Goal: Task Accomplishment & Management: Manage account settings

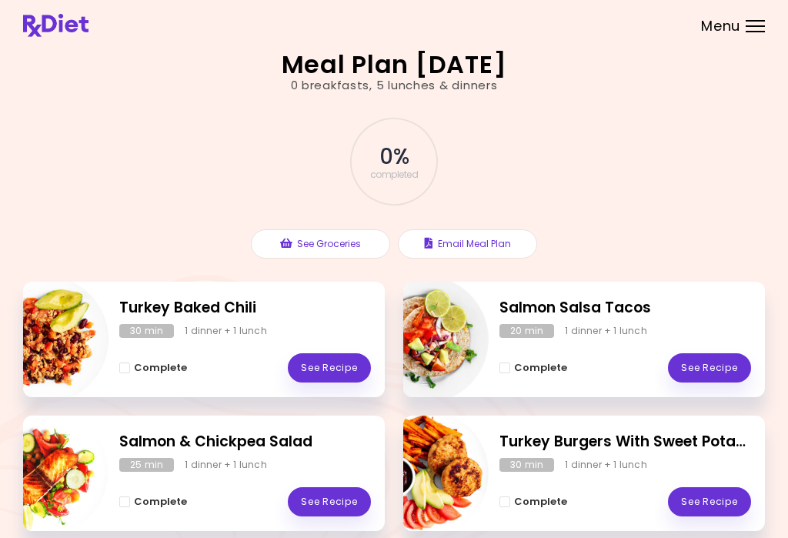
click at [752, 21] on div at bounding box center [755, 21] width 19 height 2
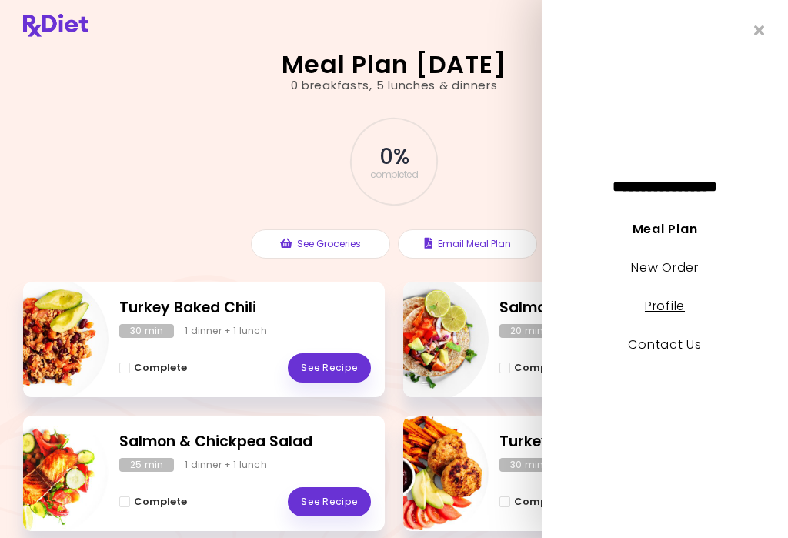
click at [676, 307] on link "Profile" at bounding box center [665, 306] width 40 height 18
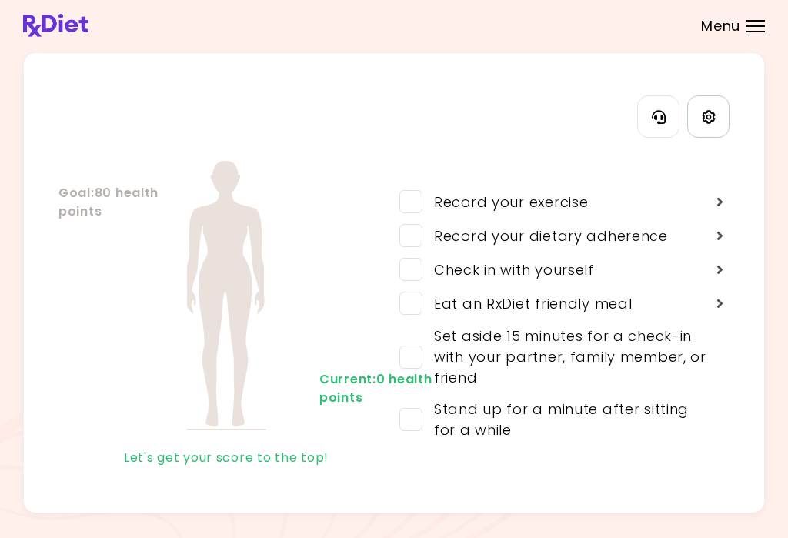
click at [708, 119] on icon "Settings" at bounding box center [708, 116] width 13 height 13
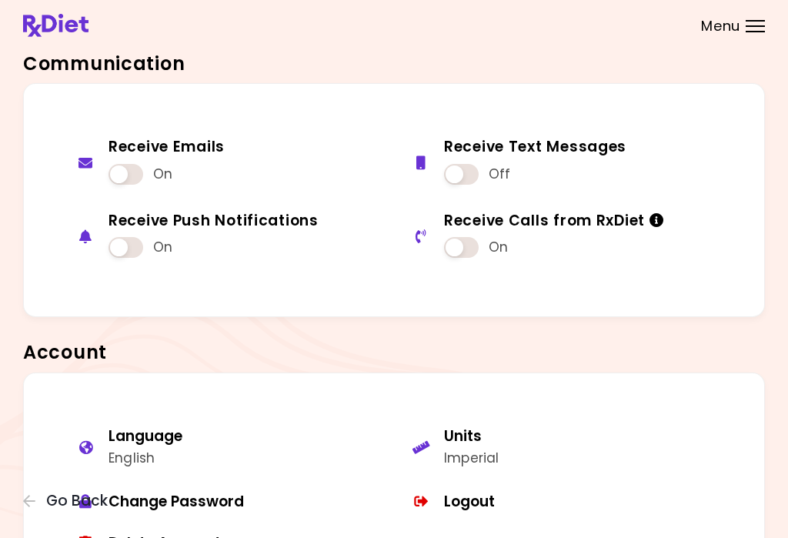
scroll to position [1033, 0]
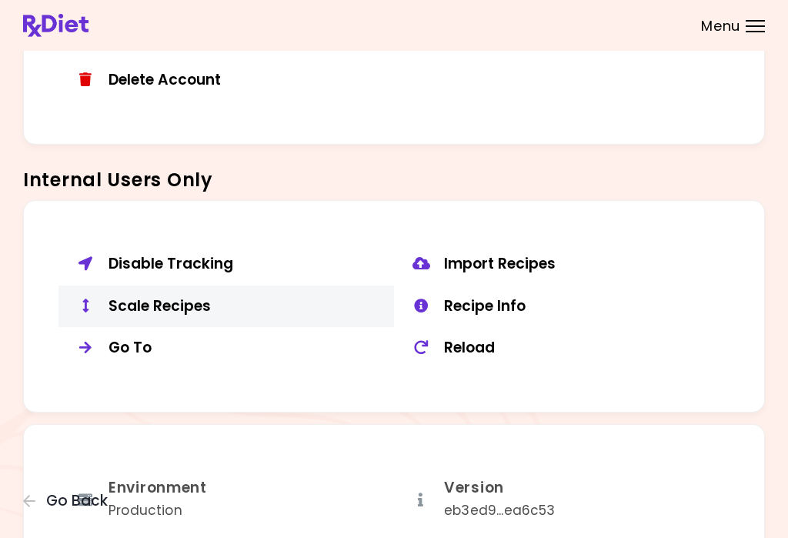
click at [190, 304] on div "Scale Recipes" at bounding box center [245, 306] width 274 height 19
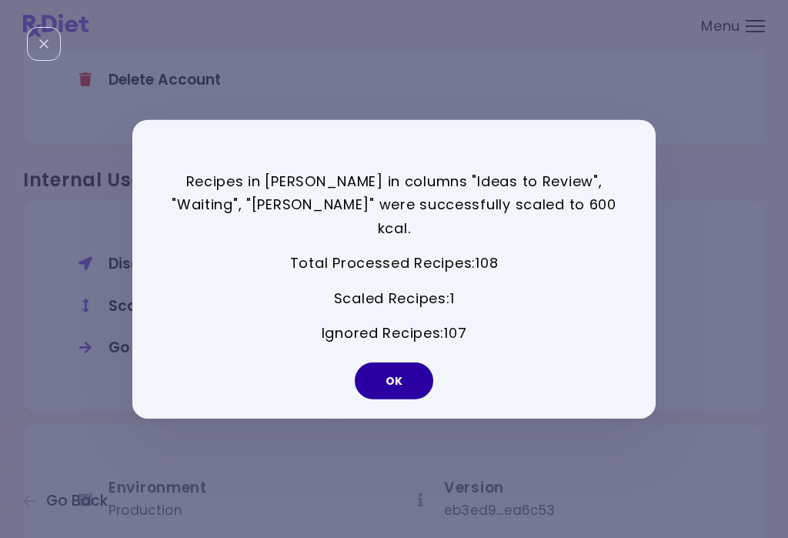
click at [413, 366] on button "OK" at bounding box center [394, 380] width 78 height 37
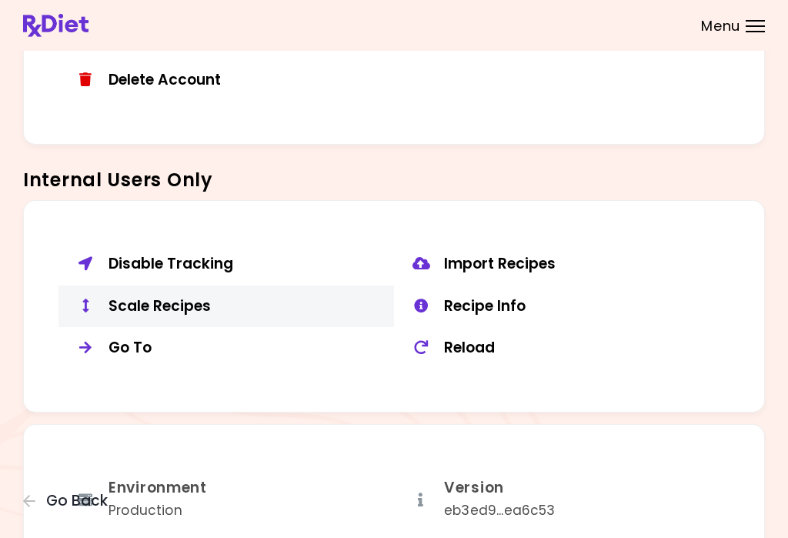
click at [191, 297] on div "Scale Recipes" at bounding box center [245, 306] width 274 height 19
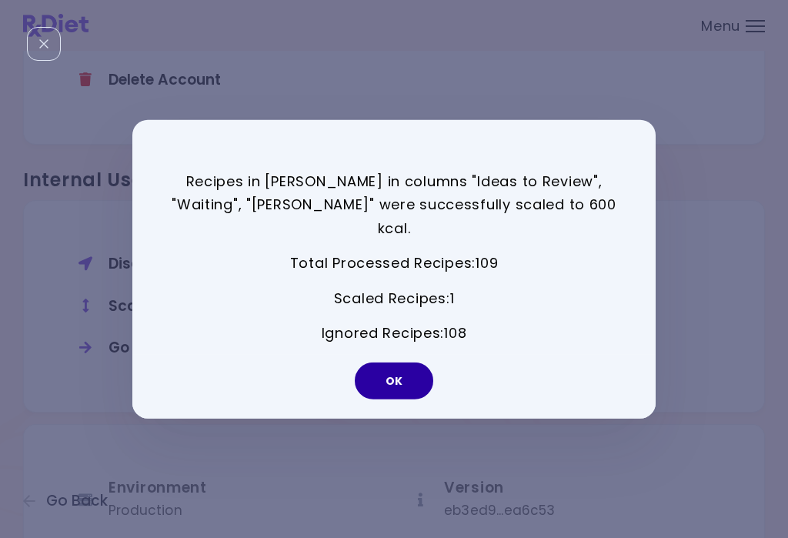
click at [402, 362] on button "OK" at bounding box center [394, 380] width 78 height 37
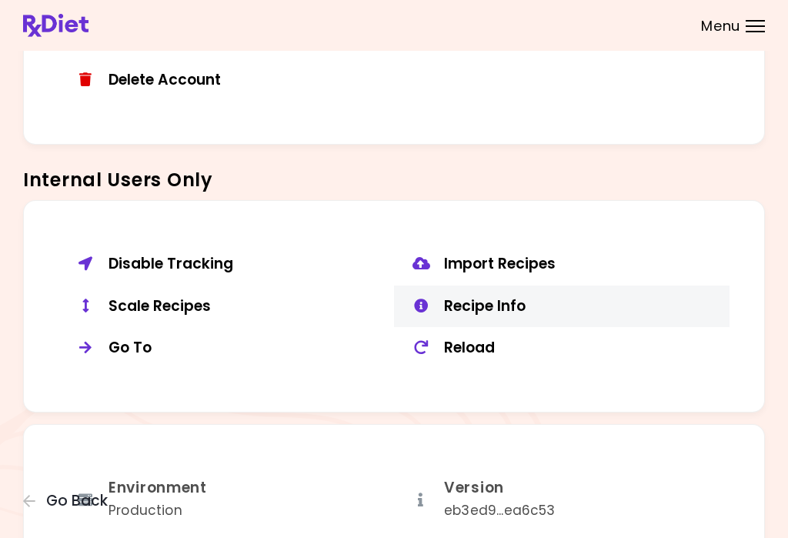
click at [488, 297] on div "Recipe Info" at bounding box center [581, 306] width 274 height 19
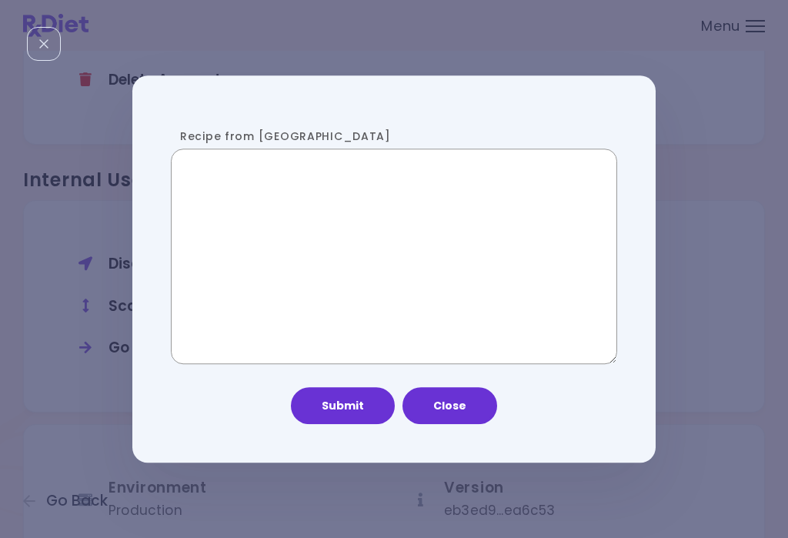
click at [438, 254] on textarea "Recipe from [GEOGRAPHIC_DATA]" at bounding box center [394, 256] width 446 height 215
paste textarea "**********"
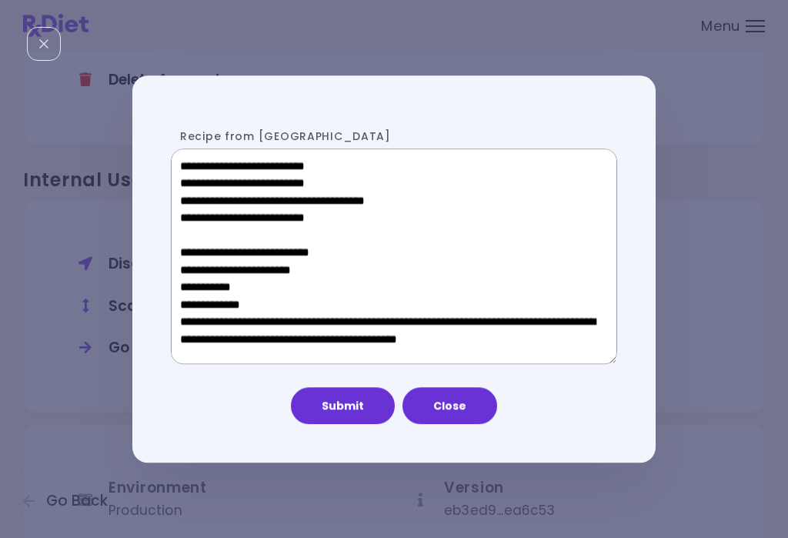
scroll to position [852, 0]
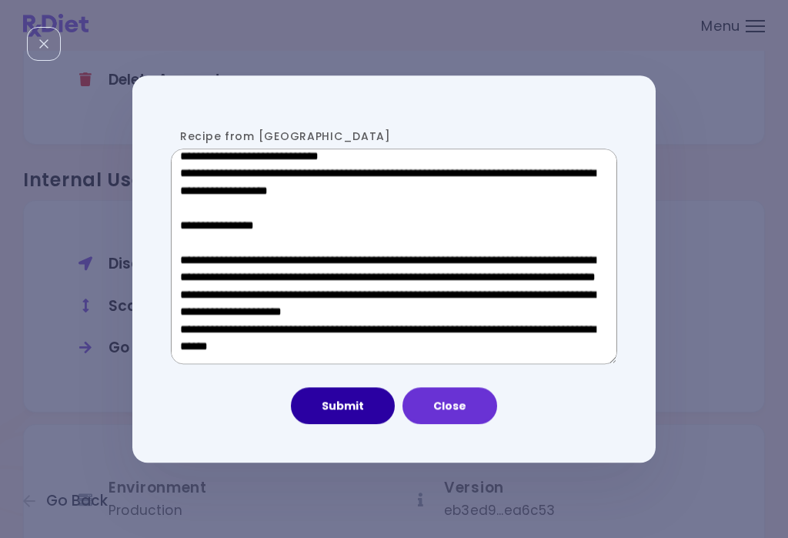
type textarea "**********"
click at [339, 399] on button "Submit" at bounding box center [343, 405] width 104 height 37
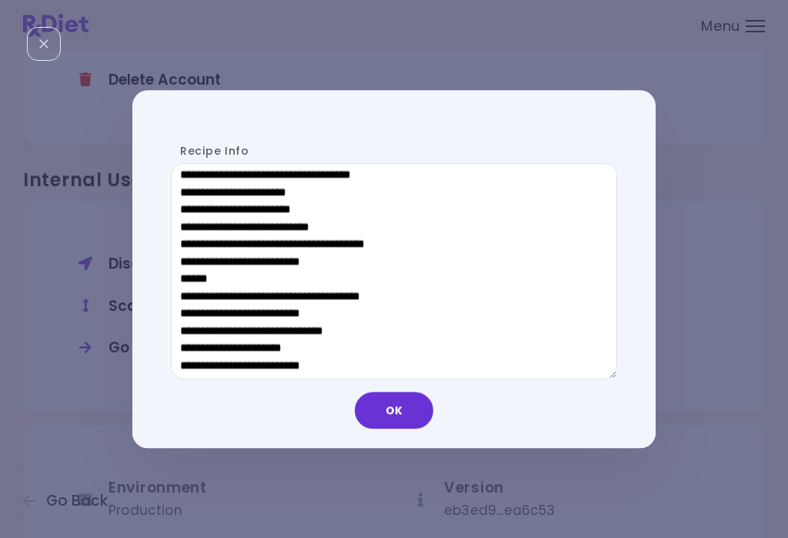
scroll to position [837, 0]
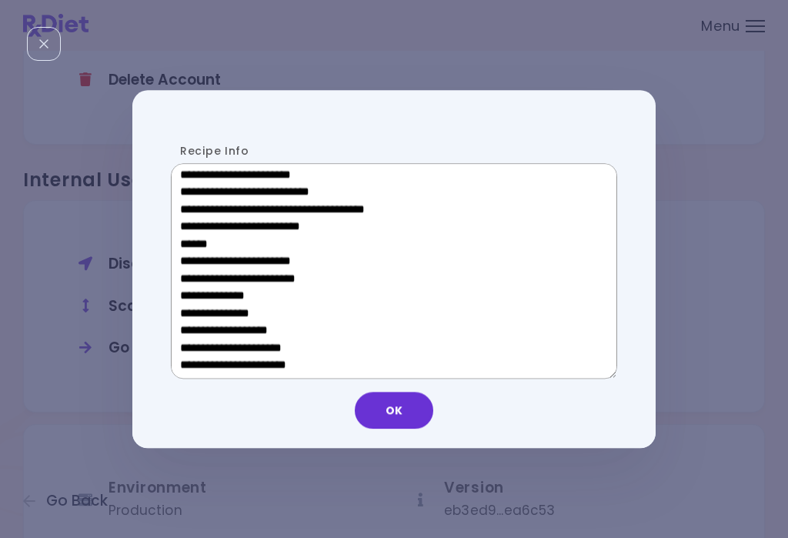
drag, startPoint x: 293, startPoint y: 240, endPoint x: 185, endPoint y: 240, distance: 107.7
click at [185, 240] on textarea "Recipe Info" at bounding box center [394, 271] width 446 height 215
click at [347, 239] on textarea "Recipe Info" at bounding box center [394, 271] width 446 height 215
drag, startPoint x: 297, startPoint y: 242, endPoint x: 191, endPoint y: 245, distance: 106.2
click at [191, 245] on textarea "Recipe Info" at bounding box center [394, 271] width 446 height 215
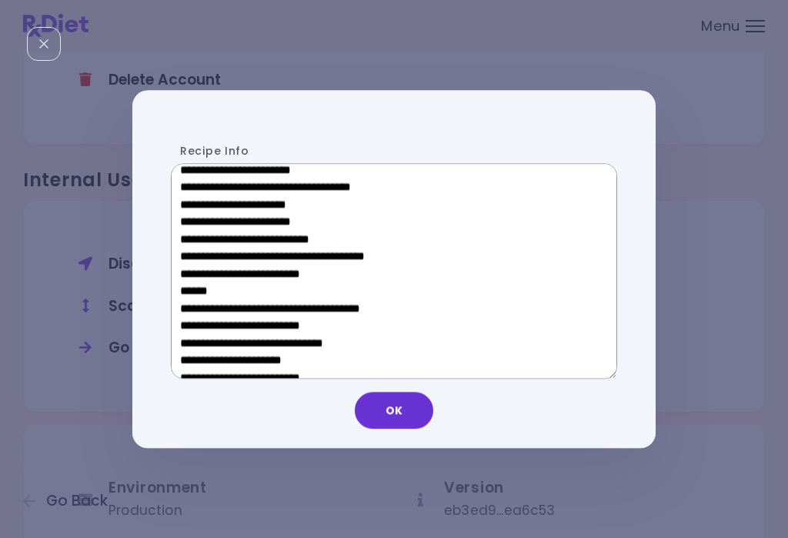
scroll to position [562, 0]
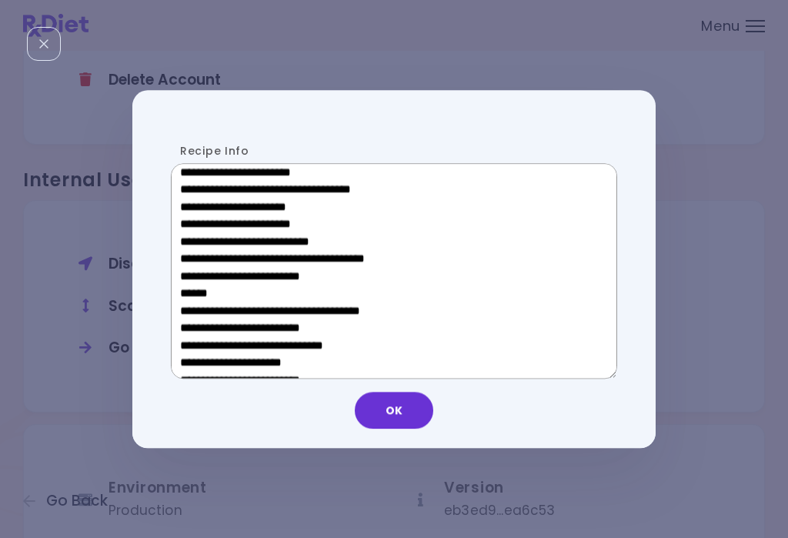
drag, startPoint x: 290, startPoint y: 210, endPoint x: 205, endPoint y: 211, distance: 84.6
click at [205, 211] on textarea "Recipe Info" at bounding box center [394, 271] width 446 height 215
click at [401, 405] on button "OK" at bounding box center [394, 410] width 78 height 37
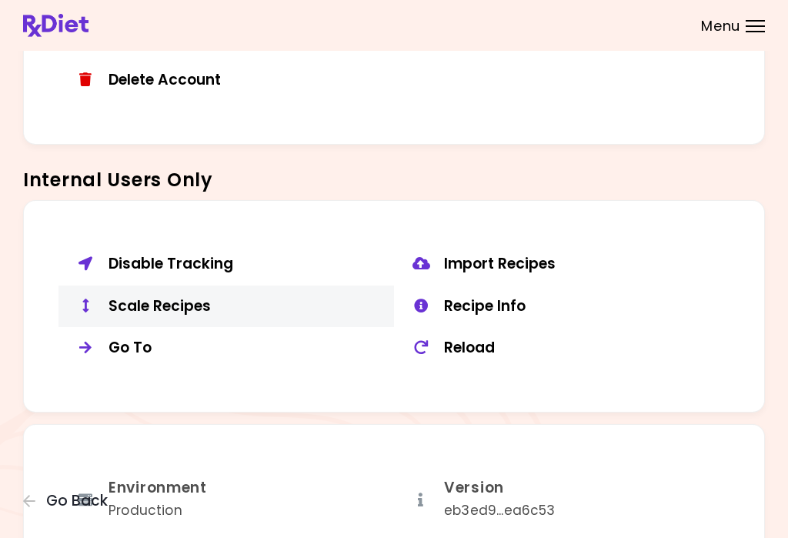
click at [172, 297] on div "Scale Recipes" at bounding box center [245, 306] width 274 height 19
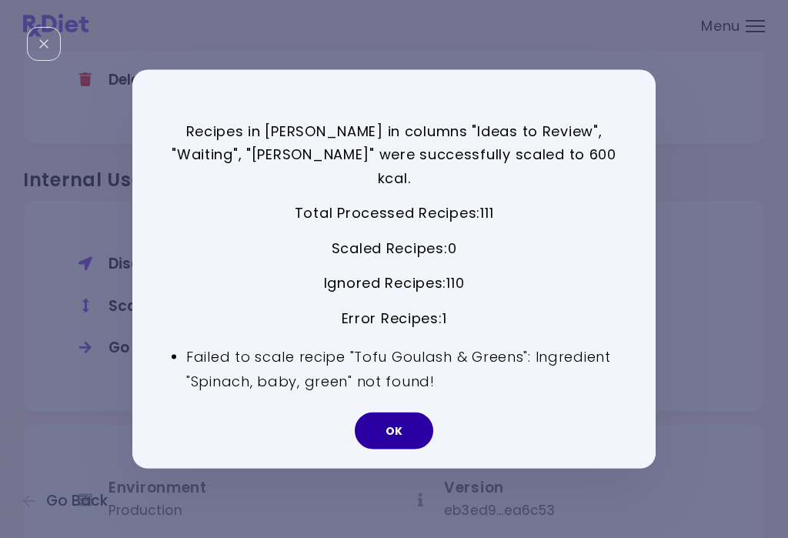
click at [399, 419] on button "OK" at bounding box center [394, 430] width 78 height 37
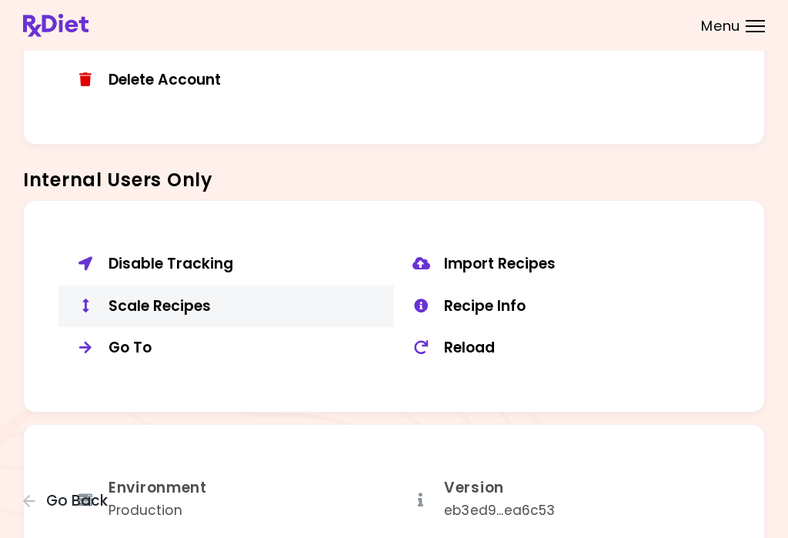
click at [195, 303] on div "Scale Recipes" at bounding box center [245, 306] width 274 height 19
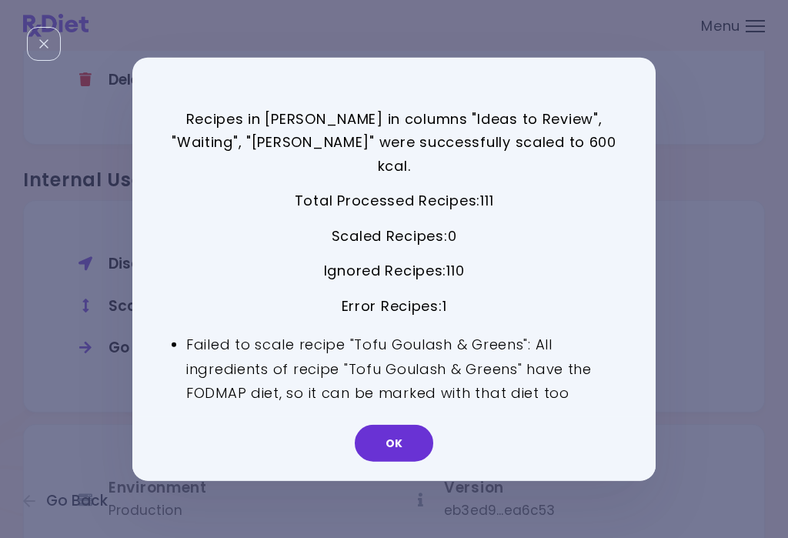
click at [425, 451] on div "OK" at bounding box center [393, 449] width 523 height 64
click at [374, 417] on div "OK" at bounding box center [393, 449] width 523 height 64
click at [389, 428] on button "OK" at bounding box center [394, 443] width 78 height 37
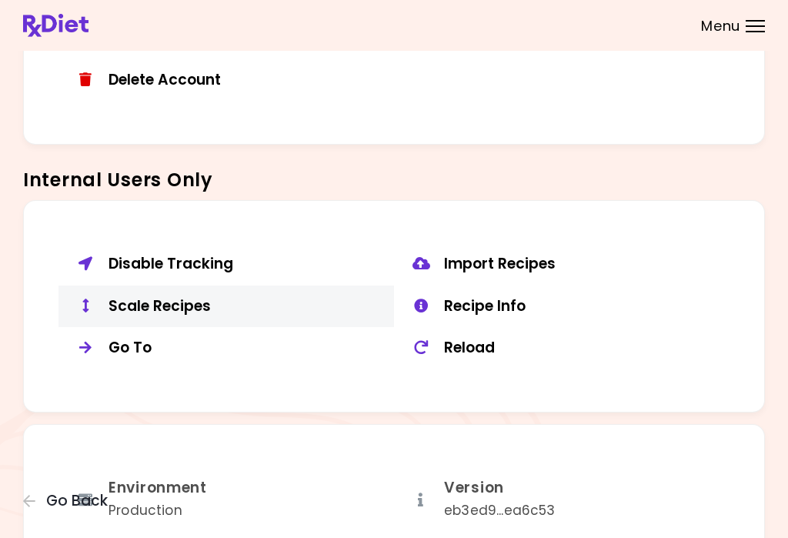
click at [179, 300] on div "Scale Recipes" at bounding box center [245, 306] width 274 height 19
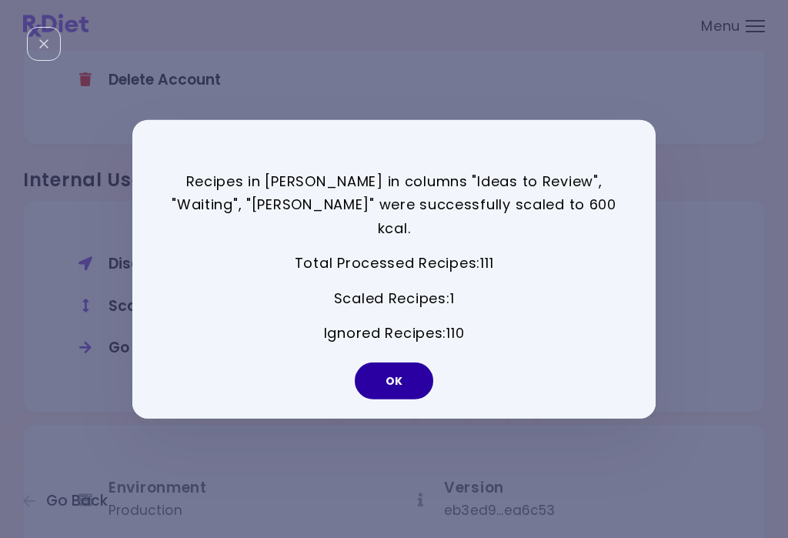
click at [391, 362] on button "OK" at bounding box center [394, 380] width 78 height 37
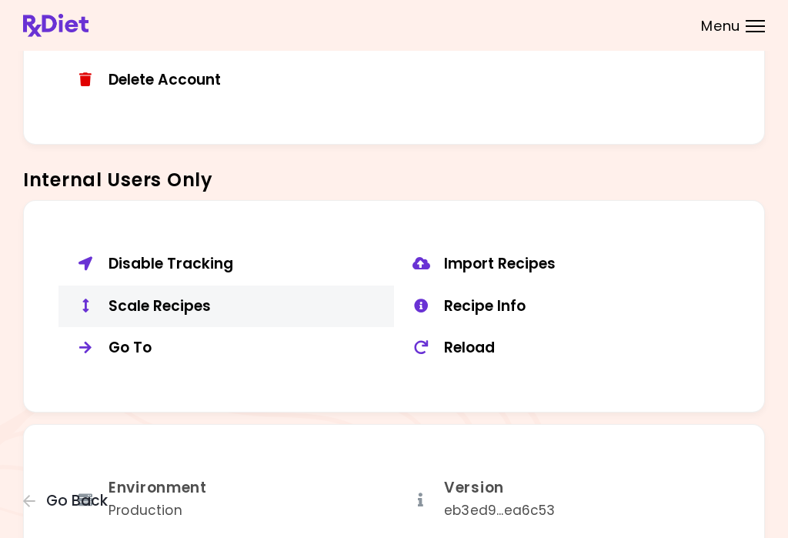
click at [143, 297] on div "Scale Recipes" at bounding box center [245, 306] width 274 height 19
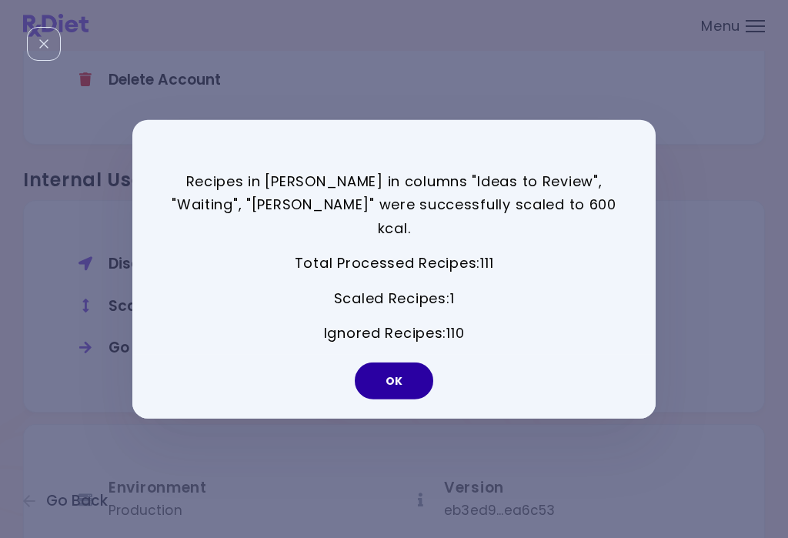
click at [406, 362] on button "OK" at bounding box center [394, 380] width 78 height 37
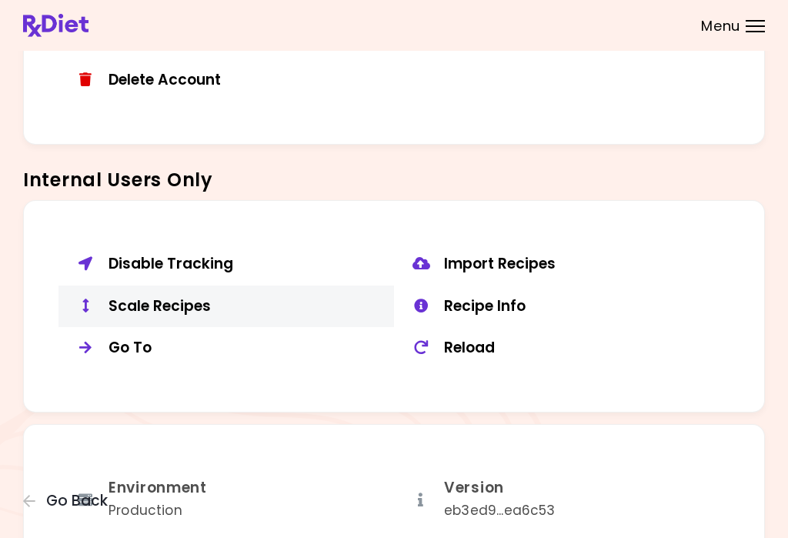
click at [211, 297] on div "Scale Recipes" at bounding box center [245, 306] width 274 height 19
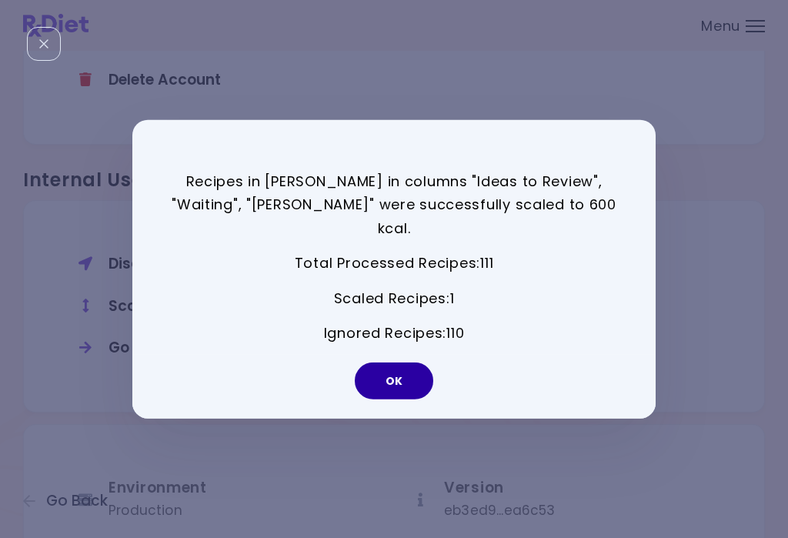
click at [392, 362] on button "OK" at bounding box center [394, 380] width 78 height 37
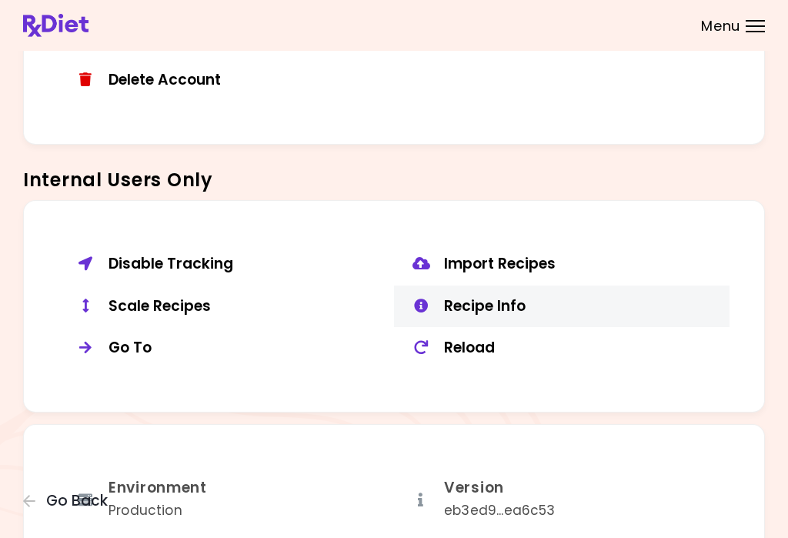
click at [534, 297] on div "Recipe Info" at bounding box center [581, 306] width 274 height 19
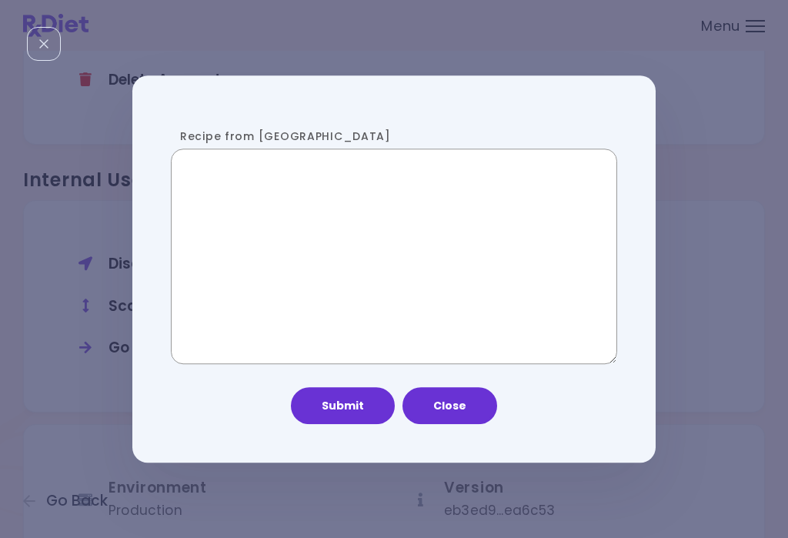
click at [383, 255] on textarea "Recipe from [GEOGRAPHIC_DATA]" at bounding box center [394, 256] width 446 height 215
paste textarea "**********"
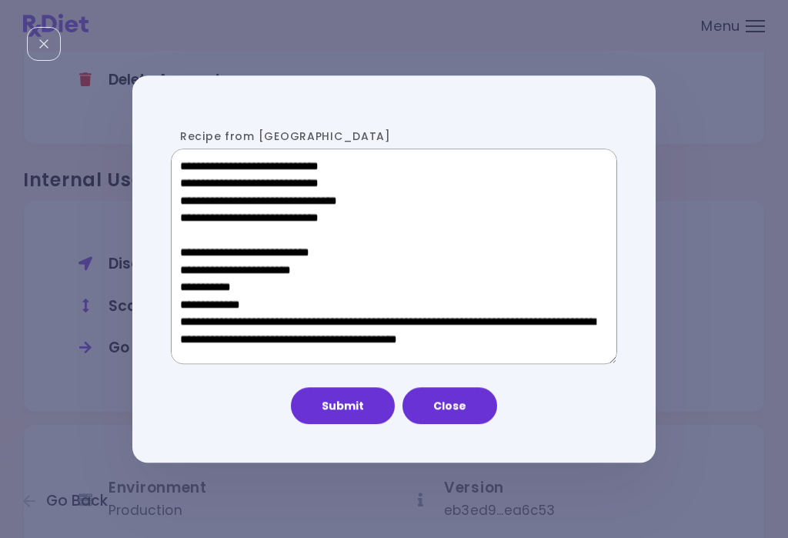
scroll to position [970, 0]
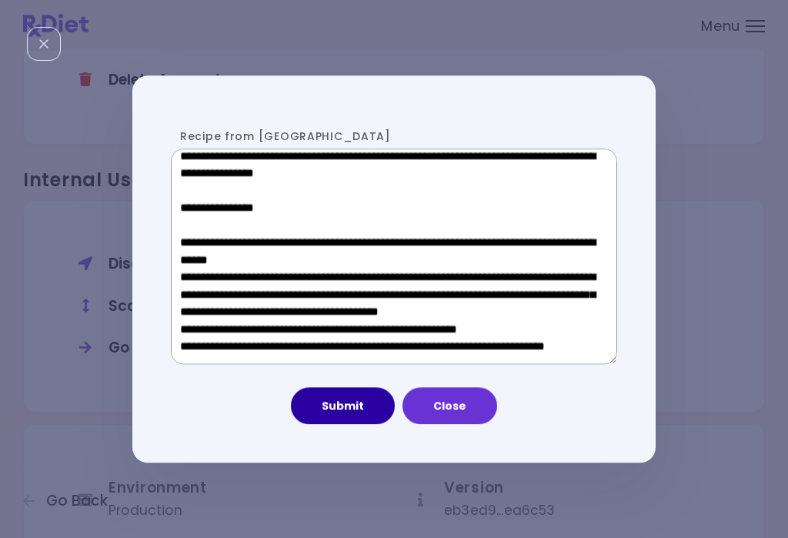
type textarea "**********"
click at [365, 393] on button "Submit" at bounding box center [343, 405] width 104 height 37
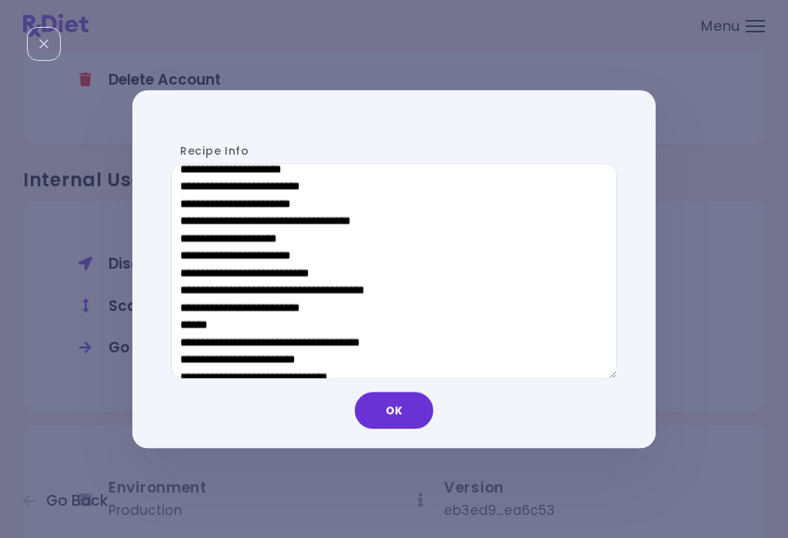
scroll to position [800, 0]
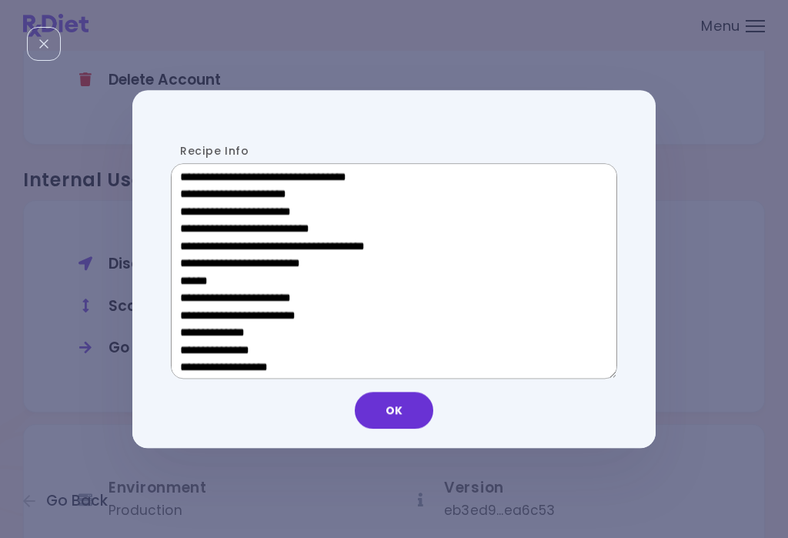
drag, startPoint x: 295, startPoint y: 275, endPoint x: 190, endPoint y: 275, distance: 104.6
click at [190, 275] on textarea "Recipe Info" at bounding box center [394, 271] width 446 height 215
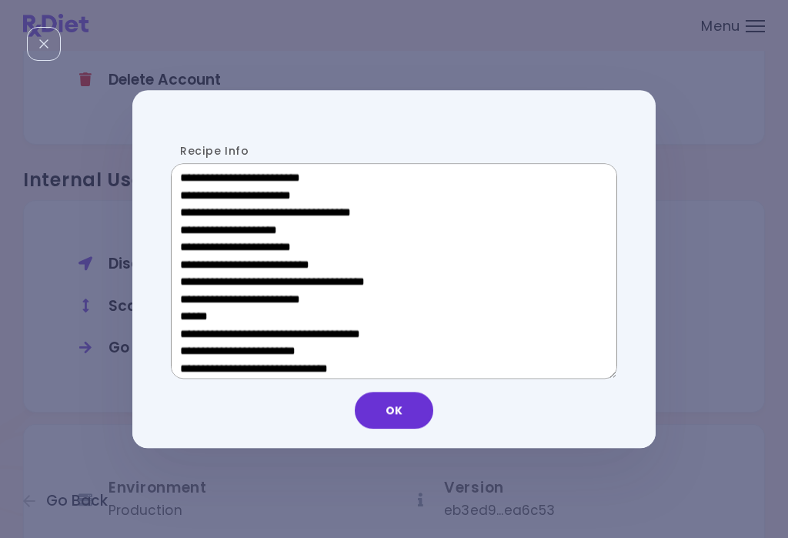
scroll to position [537, 0]
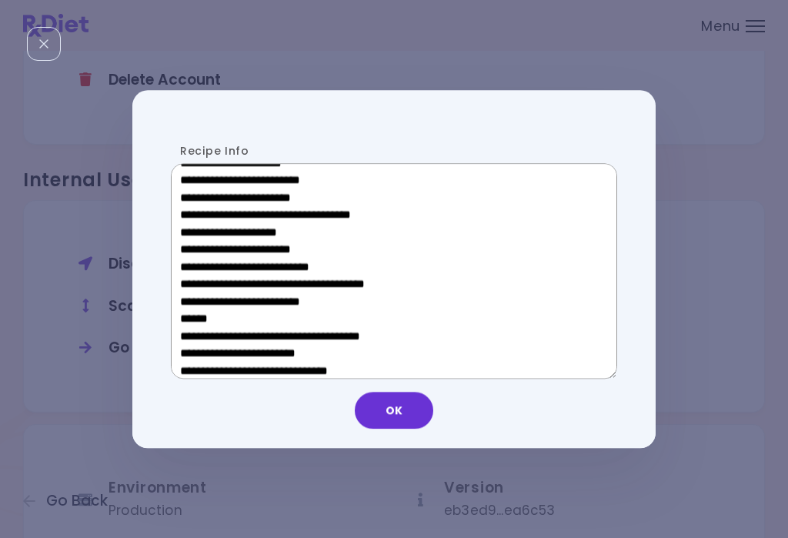
drag, startPoint x: 296, startPoint y: 235, endPoint x: 204, endPoint y: 235, distance: 92.3
click at [204, 235] on textarea "Recipe Info" at bounding box center [394, 271] width 446 height 215
click at [396, 396] on button "OK" at bounding box center [394, 410] width 78 height 37
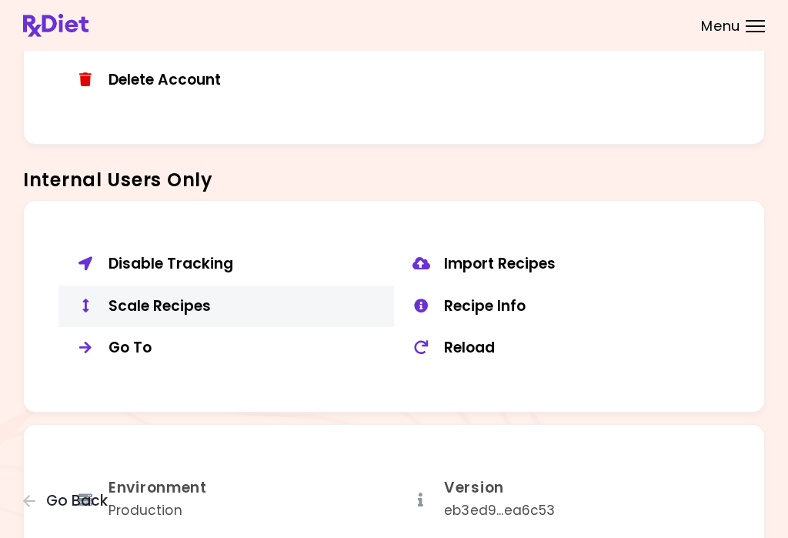
click at [167, 297] on div "Scale Recipes" at bounding box center [245, 306] width 274 height 19
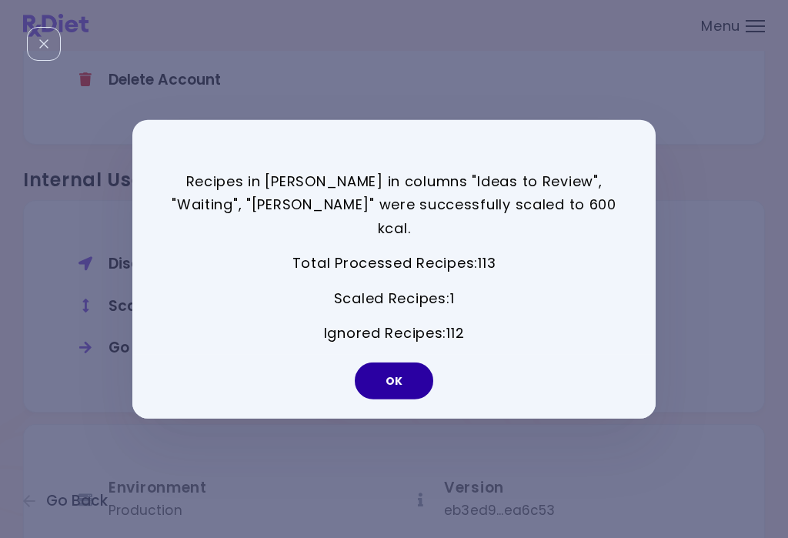
click at [407, 370] on button "OK" at bounding box center [394, 380] width 78 height 37
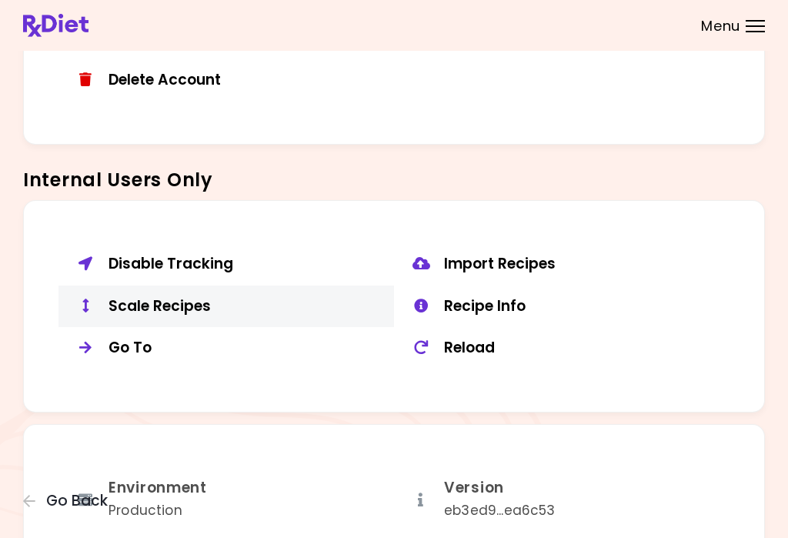
click at [165, 302] on div "Scale Recipes" at bounding box center [245, 306] width 274 height 19
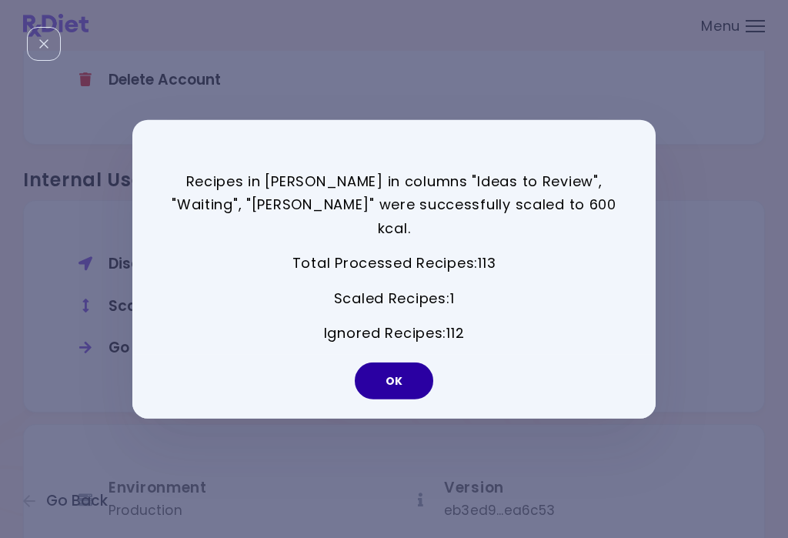
click at [429, 369] on button "OK" at bounding box center [394, 380] width 78 height 37
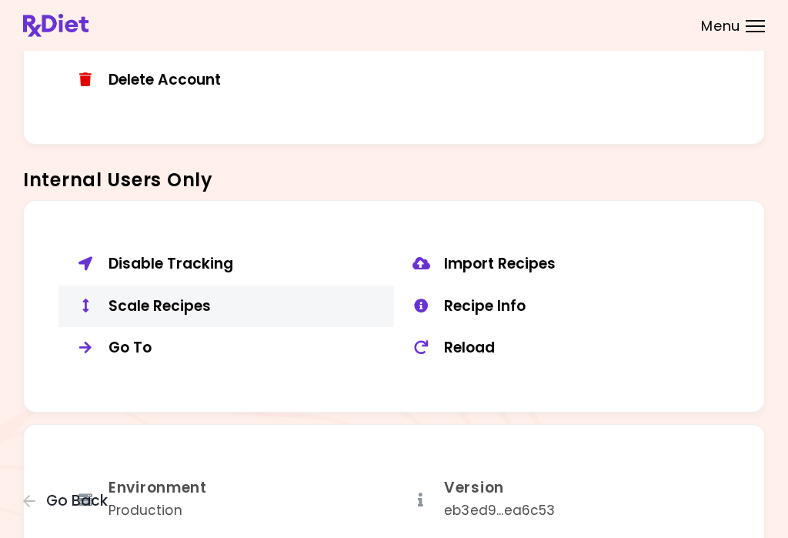
click at [197, 297] on div "Scale Recipes" at bounding box center [245, 306] width 274 height 19
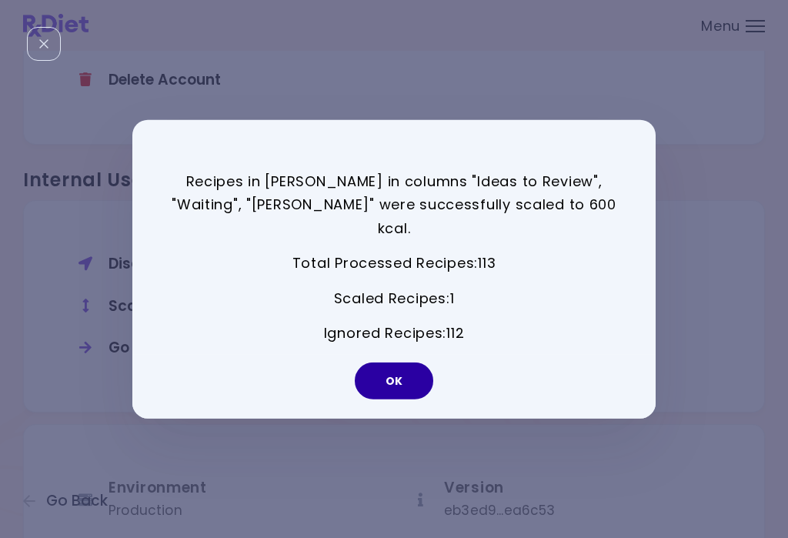
click at [382, 362] on button "OK" at bounding box center [394, 380] width 78 height 37
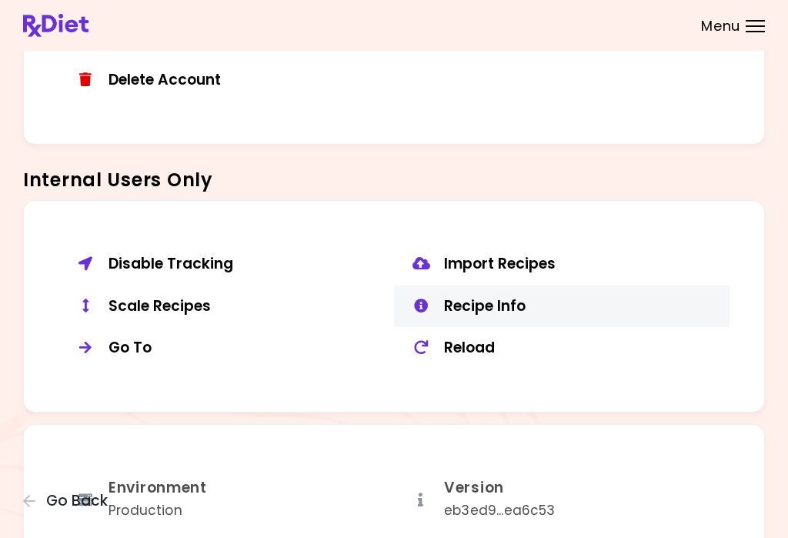
click at [495, 297] on div "Recipe Info" at bounding box center [581, 306] width 274 height 19
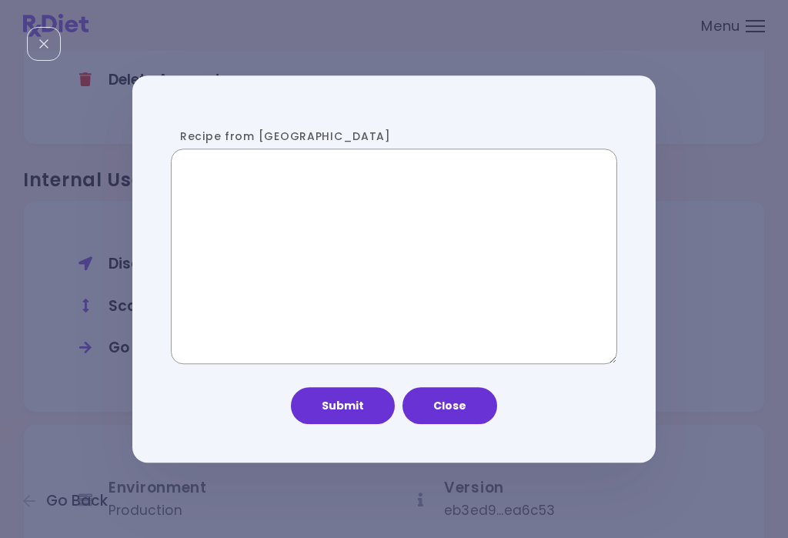
click at [257, 244] on textarea "Recipe from [GEOGRAPHIC_DATA]" at bounding box center [394, 256] width 446 height 215
paste textarea "**********"
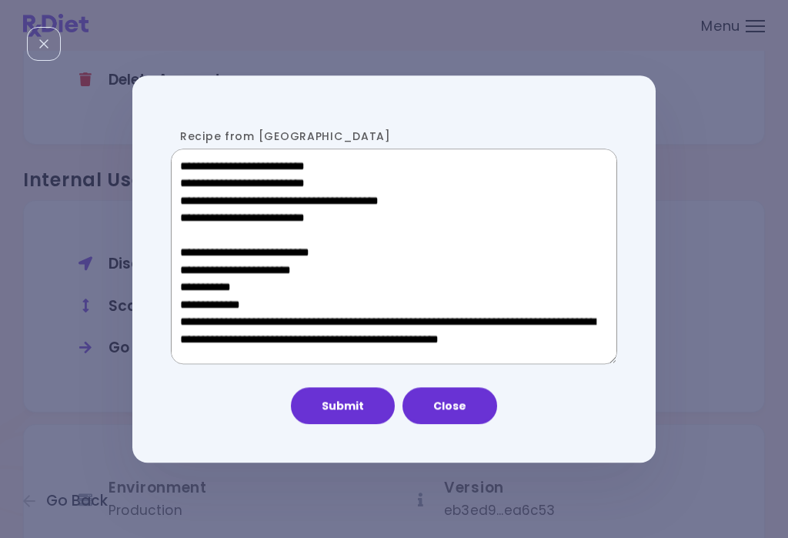
scroll to position [987, 0]
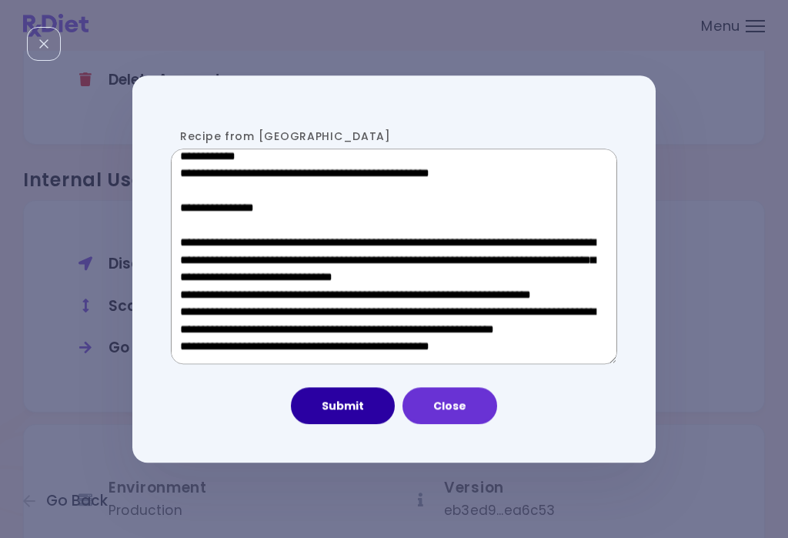
type textarea "**********"
click at [336, 404] on button "Submit" at bounding box center [343, 405] width 104 height 37
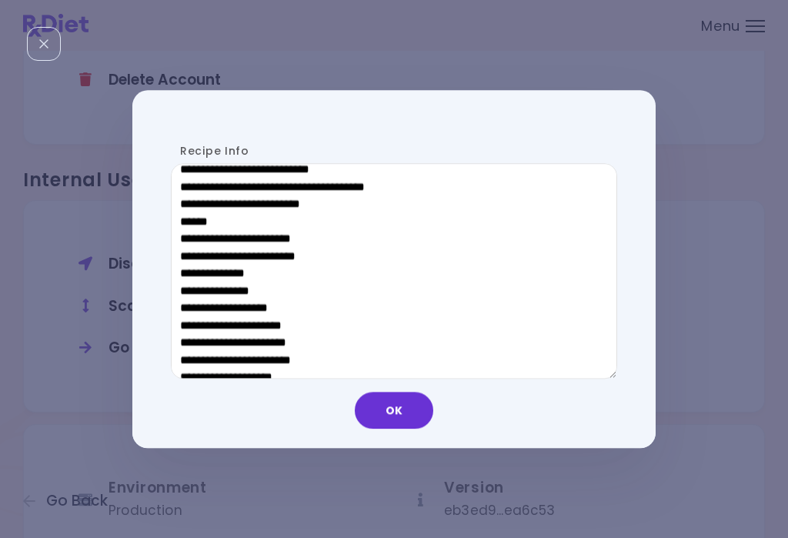
scroll to position [850, 0]
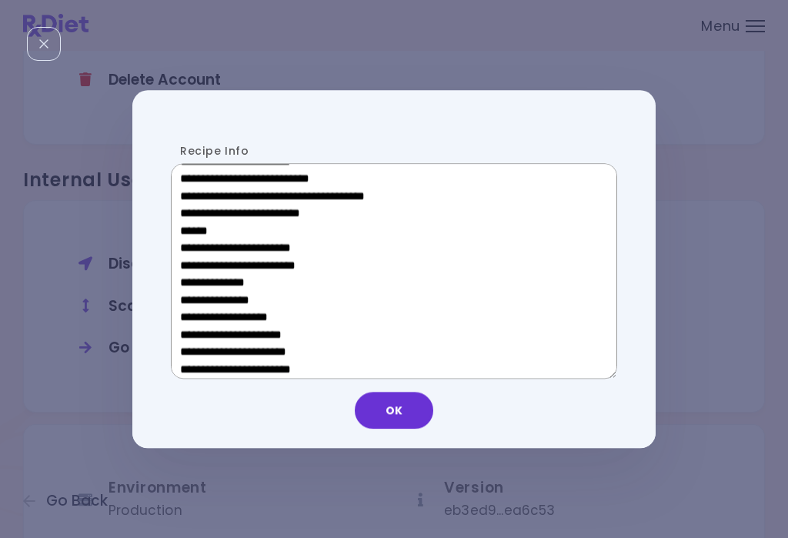
drag, startPoint x: 296, startPoint y: 226, endPoint x: 191, endPoint y: 225, distance: 105.4
click at [191, 225] on textarea "Recipe Info" at bounding box center [394, 271] width 446 height 215
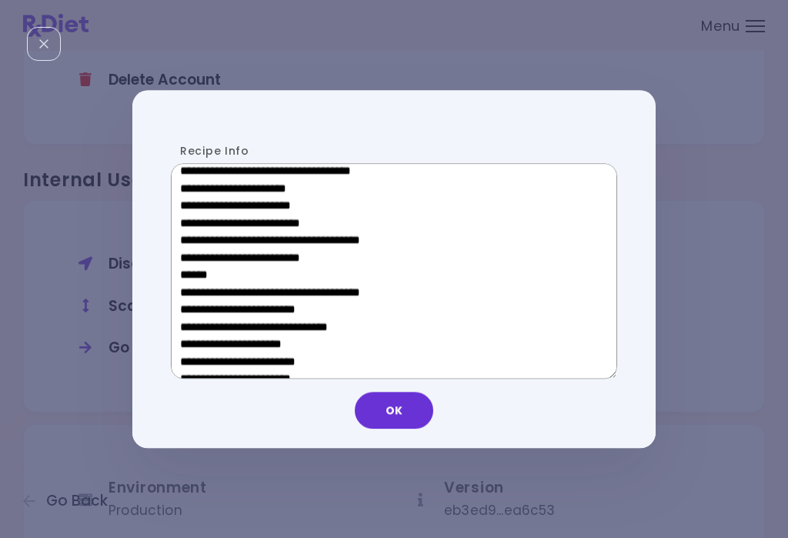
scroll to position [576, 0]
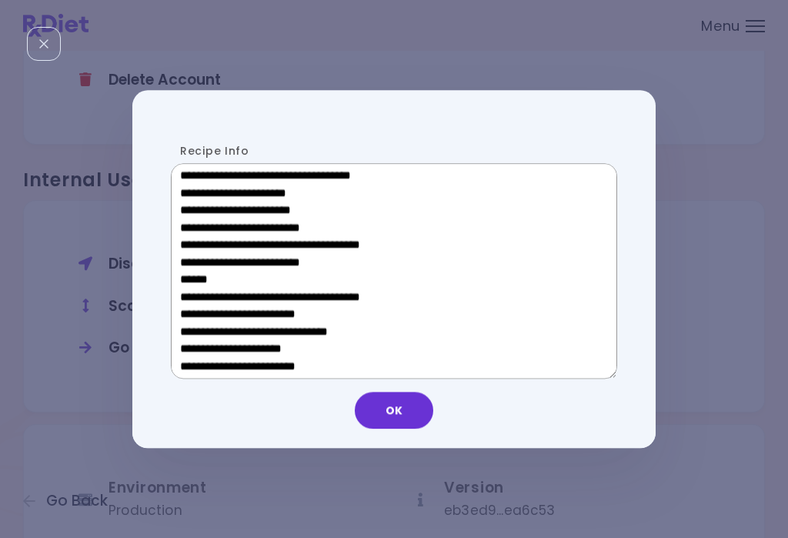
drag, startPoint x: 299, startPoint y: 192, endPoint x: 204, endPoint y: 191, distance: 95.4
click at [204, 191] on textarea "Recipe Info" at bounding box center [394, 271] width 446 height 215
